Goal: Find specific page/section: Find specific page/section

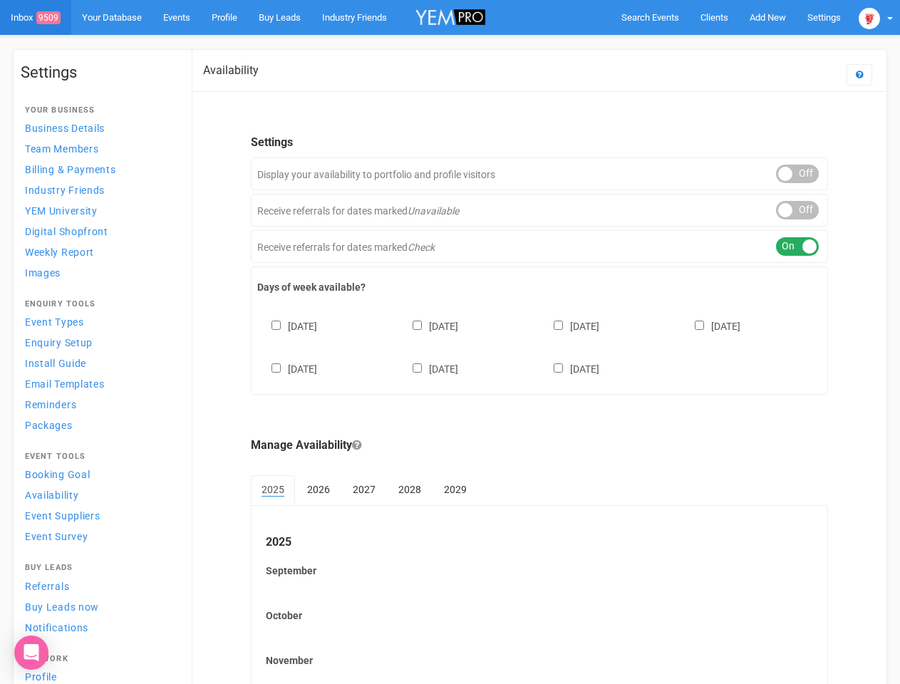
click at [450, 342] on div "[DATE] [DATE] [DATE] [DATE] [DATE] [DATE] [DATE]" at bounding box center [539, 341] width 565 height 86
click at [650, 17] on span "Search Events" at bounding box center [651, 17] width 58 height 11
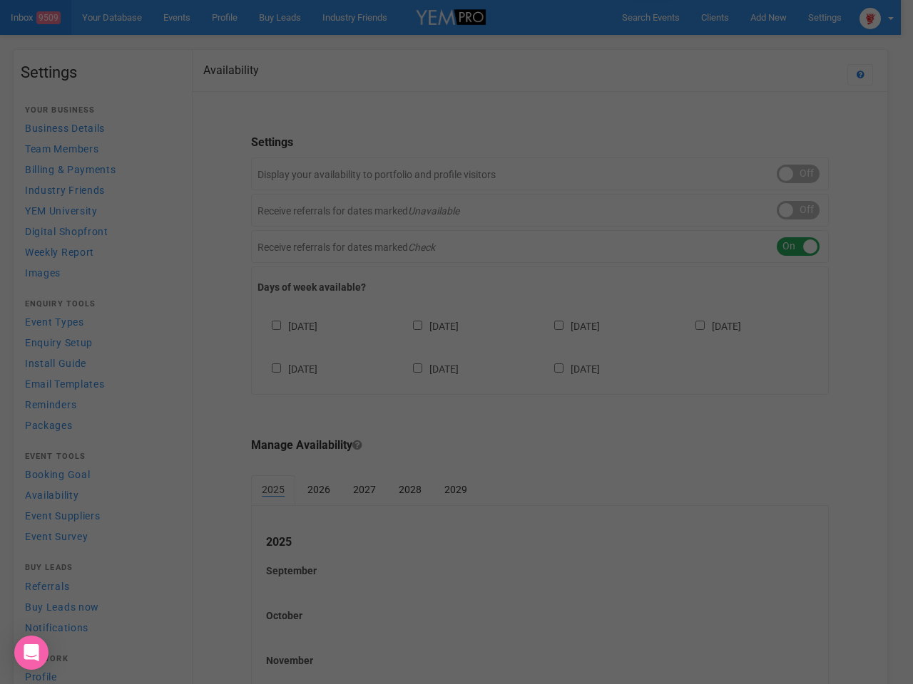
click at [0, 0] on div "Loading..." at bounding box center [0, 0] width 0 height 0
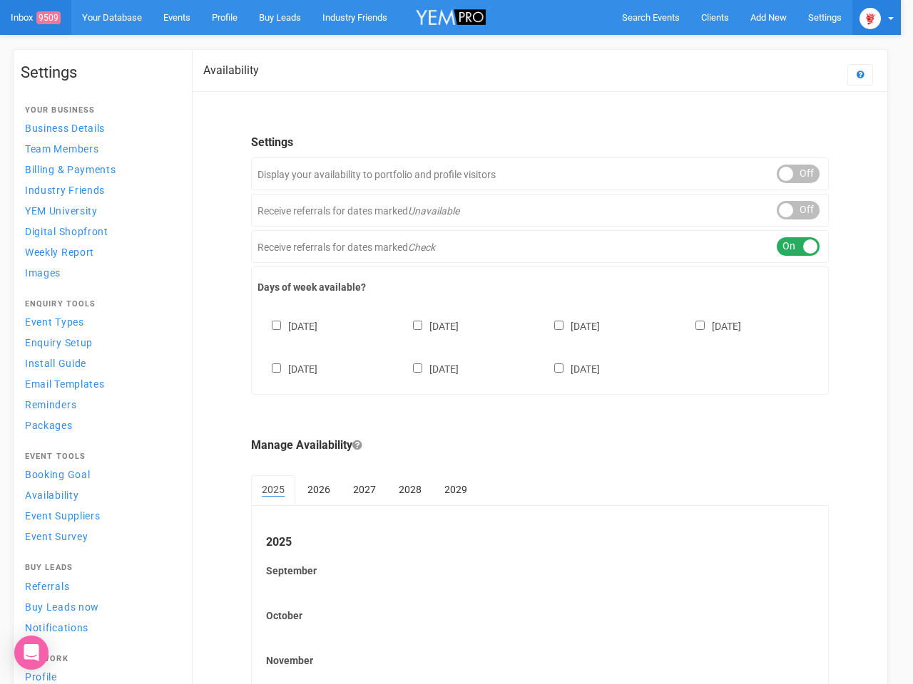
click at [876, 17] on img at bounding box center [869, 18] width 21 height 21
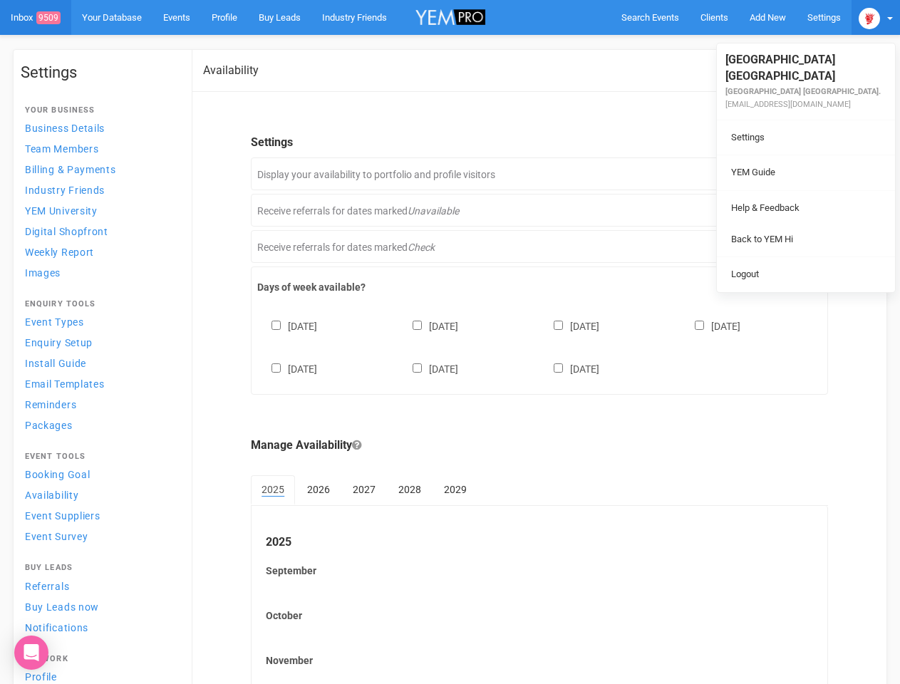
click at [798, 174] on body "Search Events Clients Add New New Client New Event New Enquiry Settings [GEOGRA…" at bounding box center [450, 412] width 900 height 825
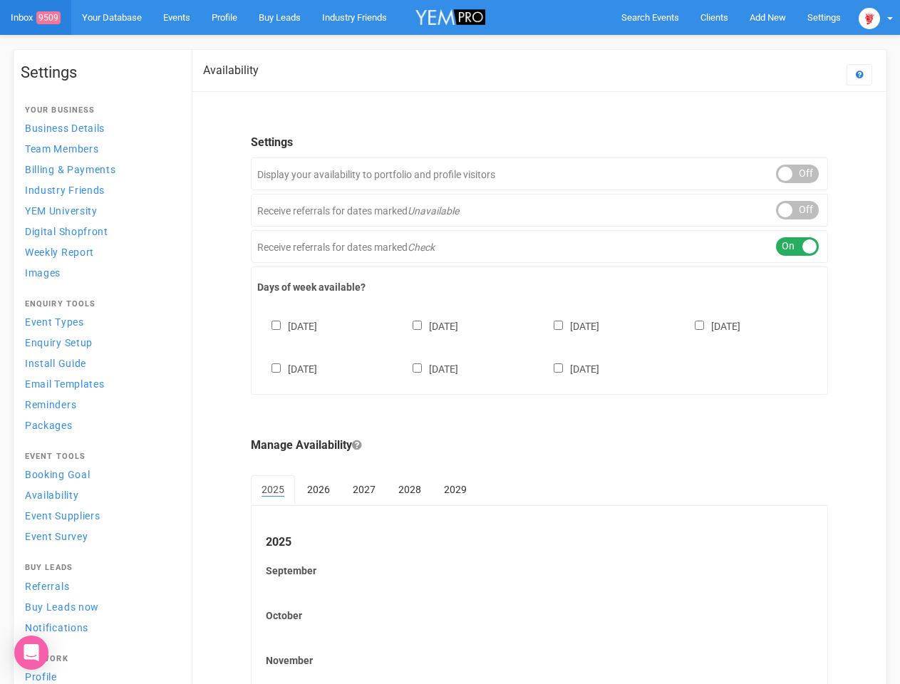
click at [798, 211] on li "Back to YEM Hi" at bounding box center [806, 225] width 178 height 28
click at [798, 247] on li "Logout" at bounding box center [806, 260] width 178 height 28
click at [540, 346] on div "[DATE] [DATE] [DATE] [DATE] [DATE] [DATE] [DATE]" at bounding box center [539, 341] width 565 height 86
